Goal: Task Accomplishment & Management: Complete application form

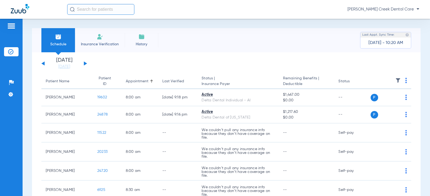
click at [92, 39] on li "Insurance Verification" at bounding box center [100, 40] width 50 height 24
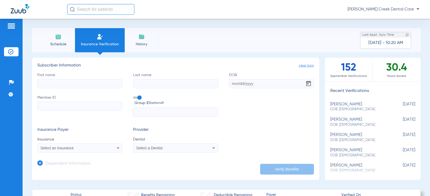
click at [71, 85] on input "First name" at bounding box center [79, 83] width 85 height 9
click at [75, 84] on input "First name Required" at bounding box center [79, 83] width 85 height 9
type input "Arvard"
click at [140, 84] on input "[PERSON_NAME]" at bounding box center [175, 83] width 85 height 9
type input "[PERSON_NAME]"
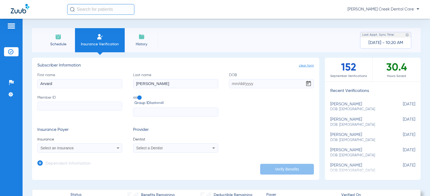
click at [245, 83] on input "DOB" at bounding box center [271, 83] width 85 height 9
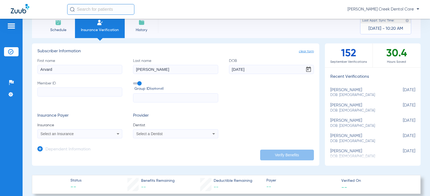
scroll to position [27, 0]
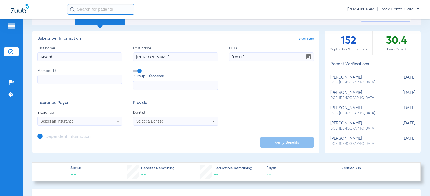
type input "[DATE]"
click at [88, 80] on input "Member ID" at bounding box center [79, 79] width 85 height 9
click at [72, 80] on input "Member ID Required" at bounding box center [79, 79] width 85 height 9
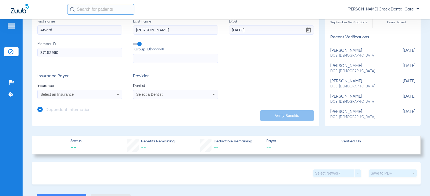
type input "37152960"
click at [117, 95] on icon at bounding box center [118, 94] width 3 height 1
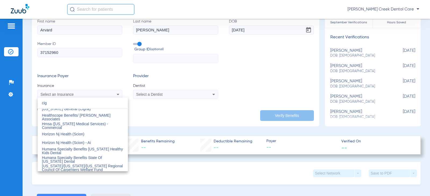
scroll to position [0, 0]
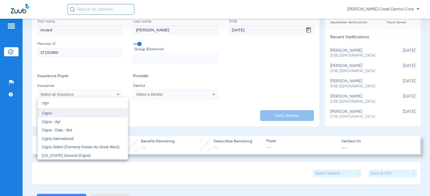
type input "cign"
click at [69, 113] on mat-option "Cigna" at bounding box center [83, 113] width 90 height 9
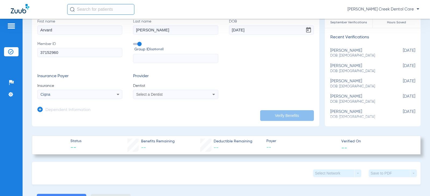
click at [176, 98] on div "Select a Dentist" at bounding box center [175, 94] width 84 height 6
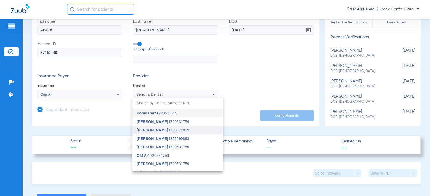
click at [157, 130] on span "[PERSON_NAME] 1760371819" at bounding box center [163, 130] width 52 height 4
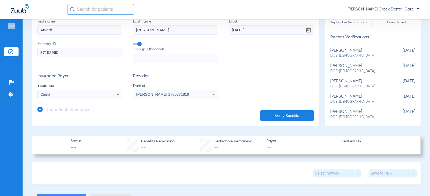
click at [271, 117] on button "Verify Benefits" at bounding box center [287, 115] width 54 height 11
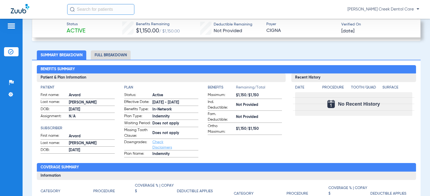
scroll to position [215, 0]
